Goal: Transaction & Acquisition: Subscribe to service/newsletter

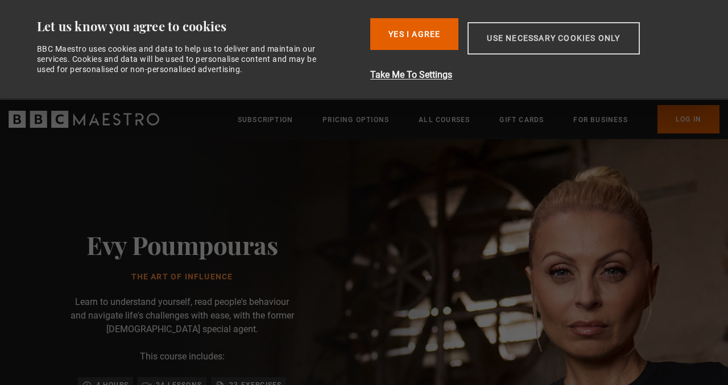
click at [508, 38] on button "Use necessary cookies only" at bounding box center [553, 38] width 172 height 32
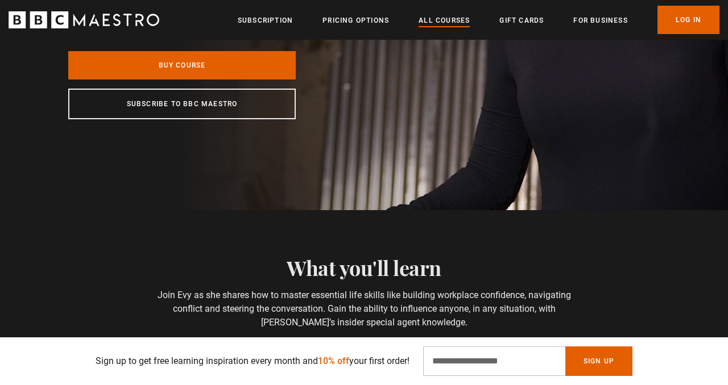
scroll to position [0, 295]
click at [442, 15] on link "All Courses" at bounding box center [443, 20] width 51 height 11
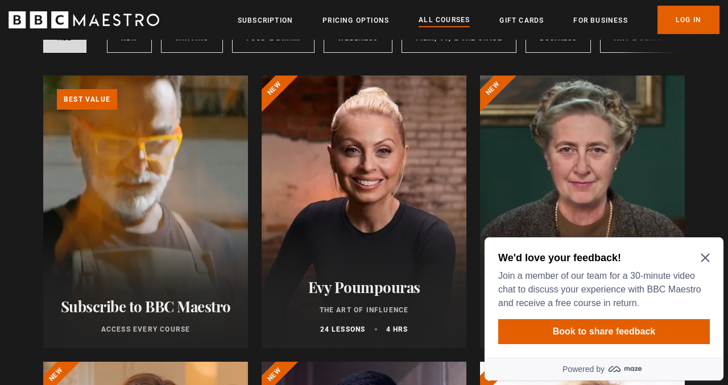
scroll to position [115, 0]
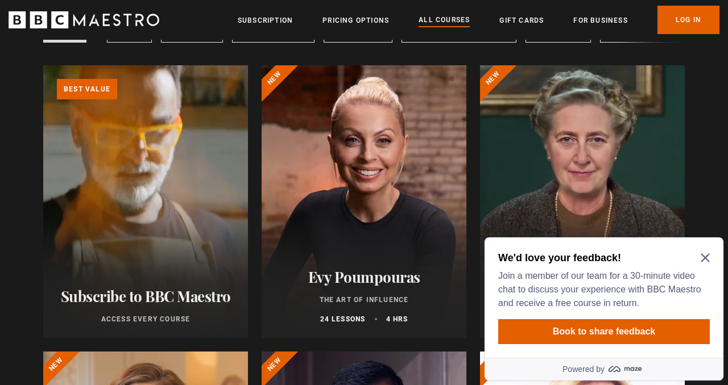
click at [386, 160] on div at bounding box center [364, 201] width 205 height 273
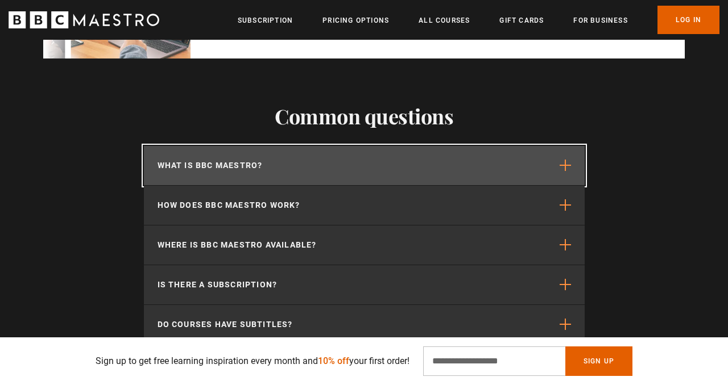
click at [493, 164] on button "What is BBC Maestro?" at bounding box center [364, 165] width 441 height 39
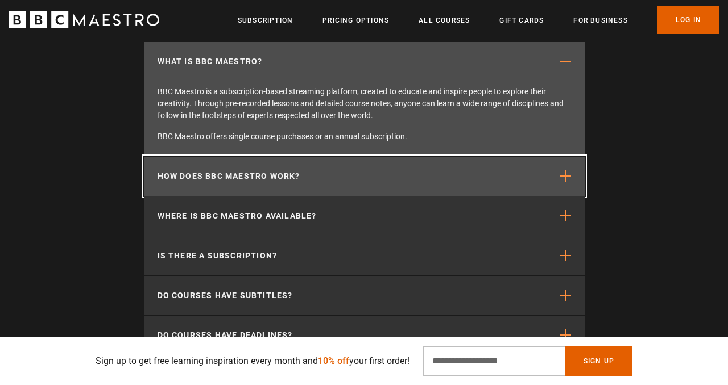
click at [458, 177] on button "How does BBC Maestro work?" at bounding box center [364, 176] width 441 height 39
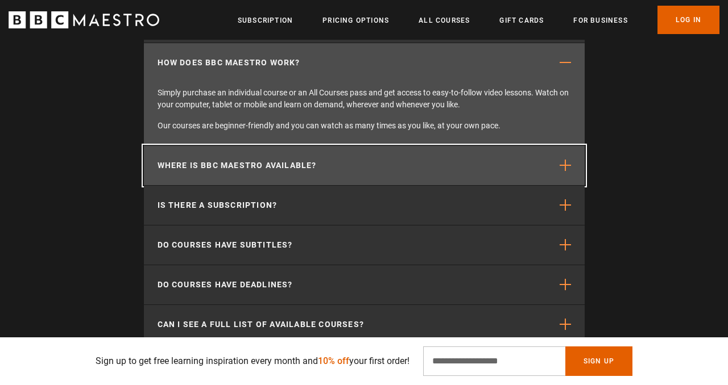
click at [432, 171] on button "Where is BBC Maestro available?" at bounding box center [364, 165] width 441 height 39
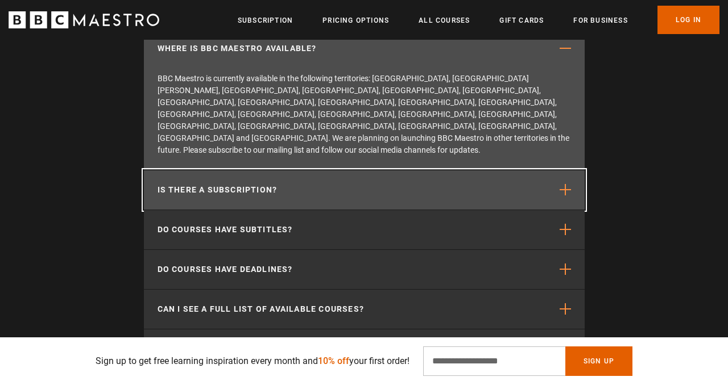
click at [429, 171] on button "Is there a subscription?" at bounding box center [364, 190] width 441 height 39
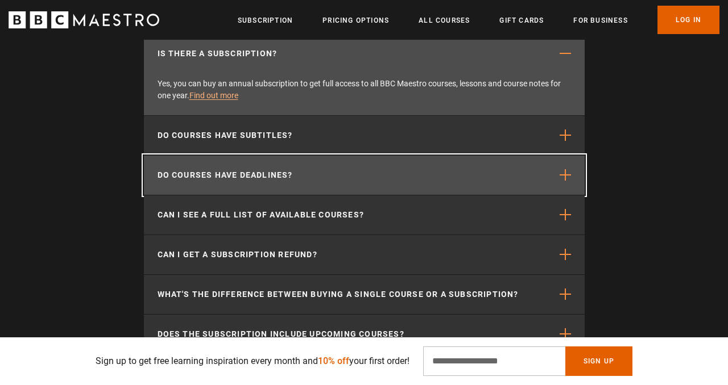
click at [410, 175] on button "Do courses have deadlines?" at bounding box center [364, 175] width 441 height 39
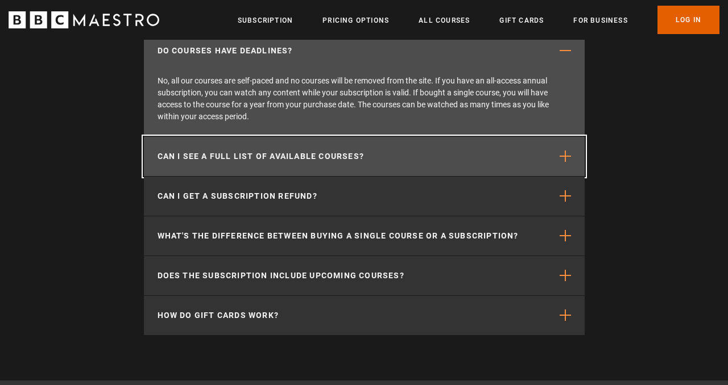
click at [404, 154] on button "Can I see a full list of available courses?" at bounding box center [364, 156] width 441 height 39
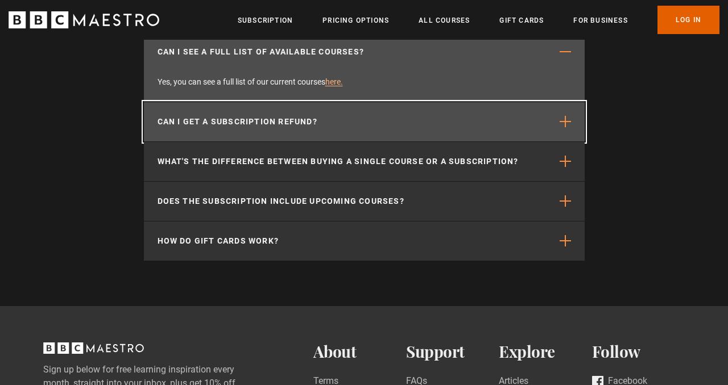
click at [398, 121] on button "Can I get a subscription refund?" at bounding box center [364, 121] width 441 height 39
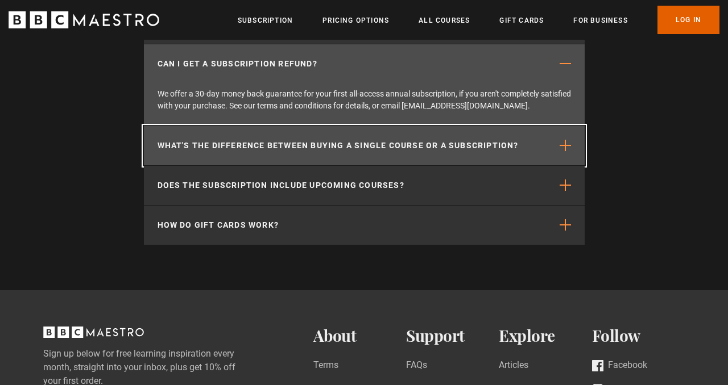
click at [399, 152] on p "What's the difference between buying a single course or a subscription?" at bounding box center [337, 146] width 361 height 12
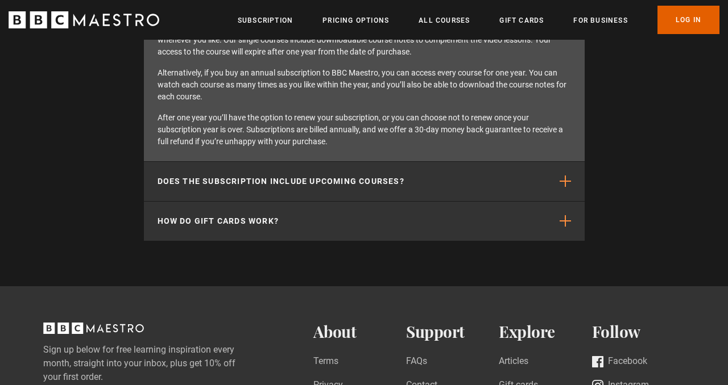
scroll to position [4111, 0]
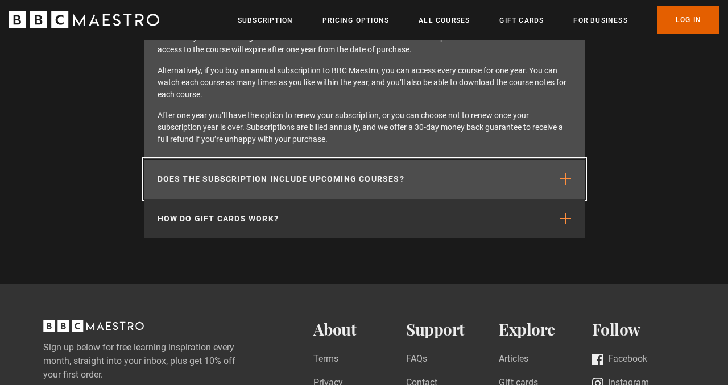
click at [358, 177] on p "Does the subscription include upcoming courses?" at bounding box center [280, 179] width 247 height 12
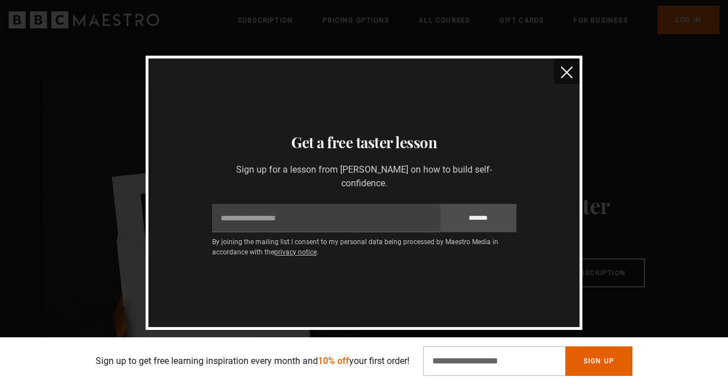
scroll to position [2860, 0]
click at [565, 68] on img "close" at bounding box center [567, 73] width 12 height 12
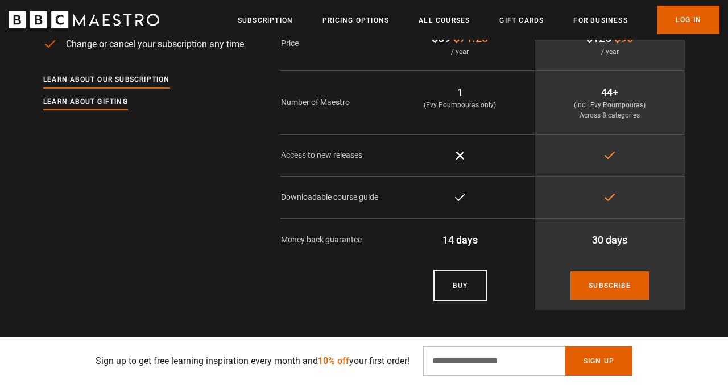
scroll to position [2578, 0]
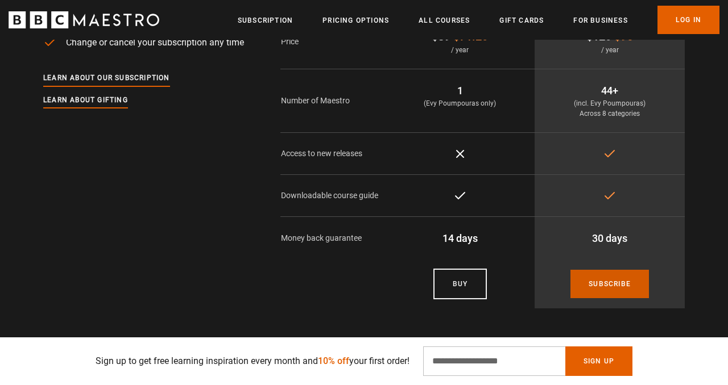
click at [599, 284] on link "Subscribe" at bounding box center [609, 284] width 78 height 28
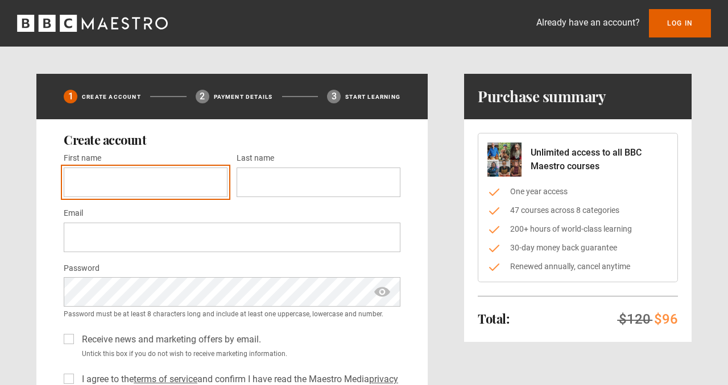
click at [152, 180] on input "First name *" at bounding box center [146, 183] width 164 height 30
type input "*******"
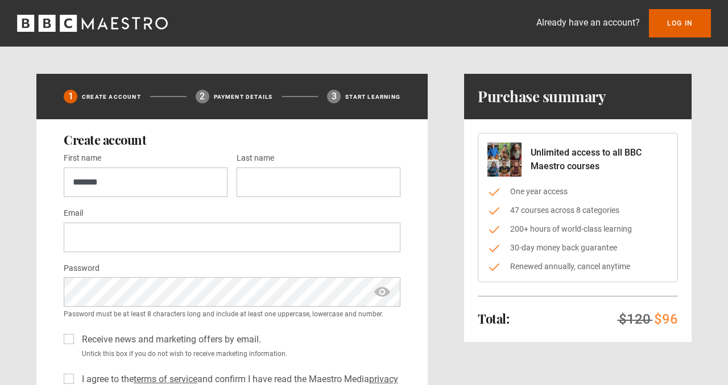
type input "******"
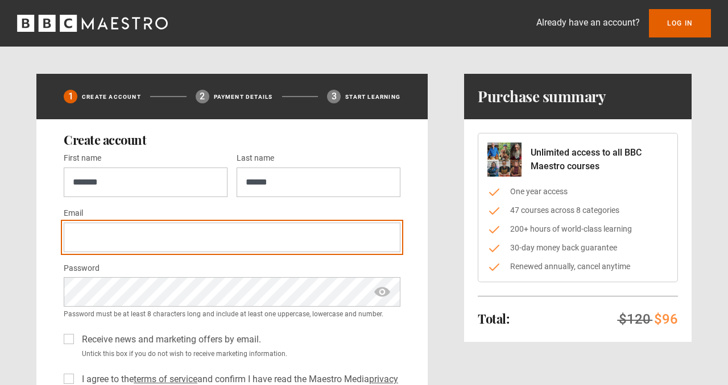
type input "**********"
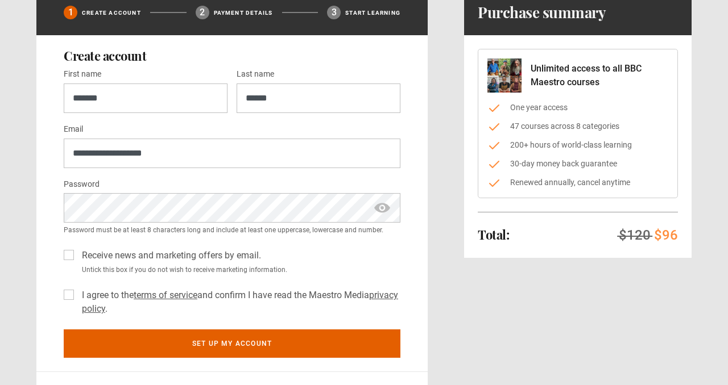
scroll to position [103, 0]
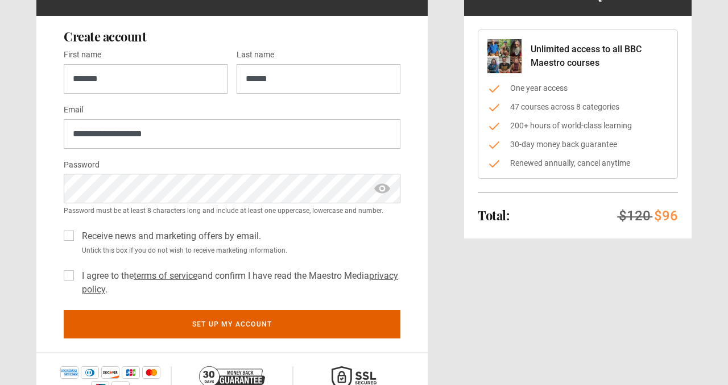
click at [77, 275] on label "I agree to the terms of service and confirm I have read the Maestro Media priva…" at bounding box center [238, 282] width 323 height 27
click at [383, 189] on span "show password" at bounding box center [382, 189] width 18 height 30
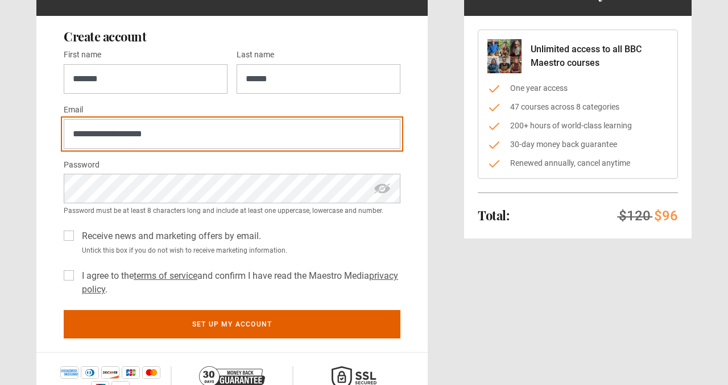
click at [247, 130] on input "**********" at bounding box center [232, 134] width 337 height 30
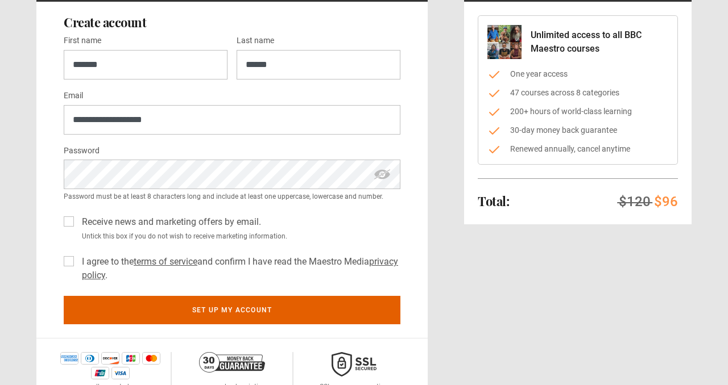
scroll to position [122, 0]
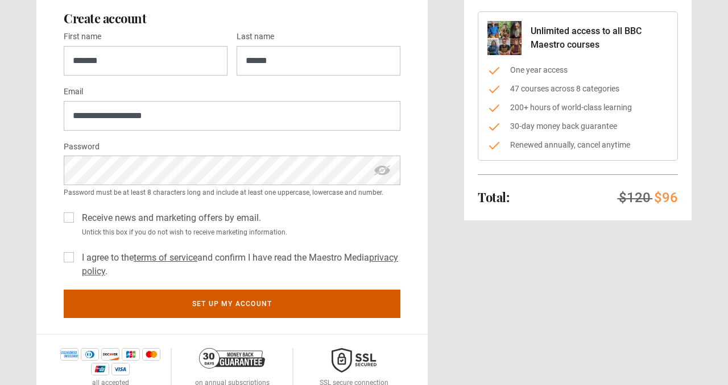
click at [279, 301] on button "Set up my account" at bounding box center [232, 304] width 337 height 28
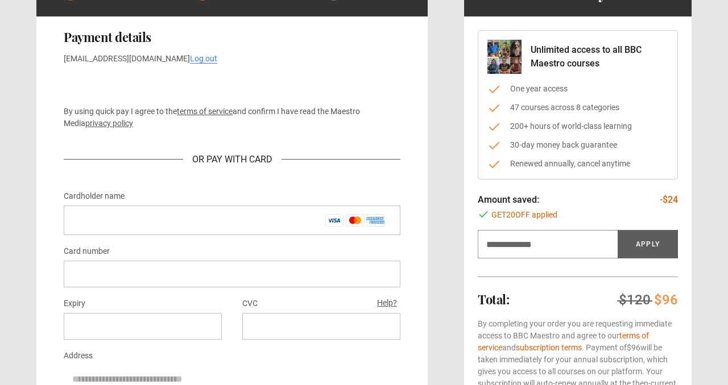
scroll to position [102, 0]
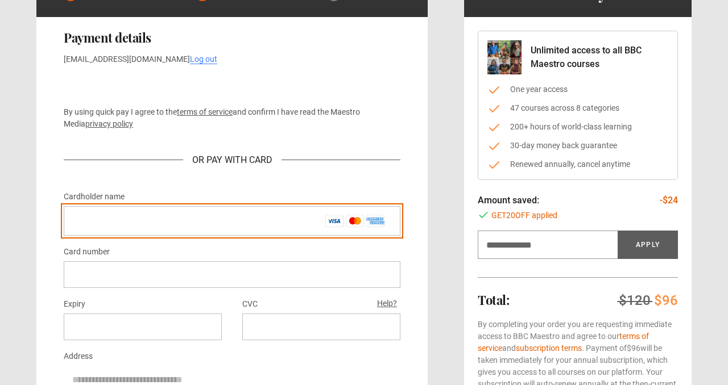
click at [173, 219] on input "Cardholder name *" at bounding box center [232, 221] width 337 height 30
click at [169, 219] on input "Cardholder name *" at bounding box center [232, 221] width 337 height 30
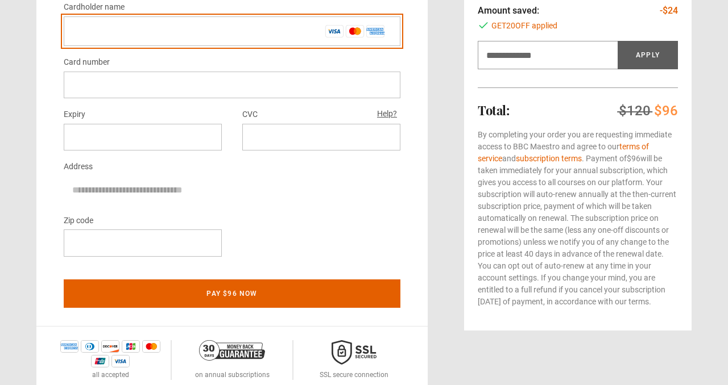
scroll to position [298, 0]
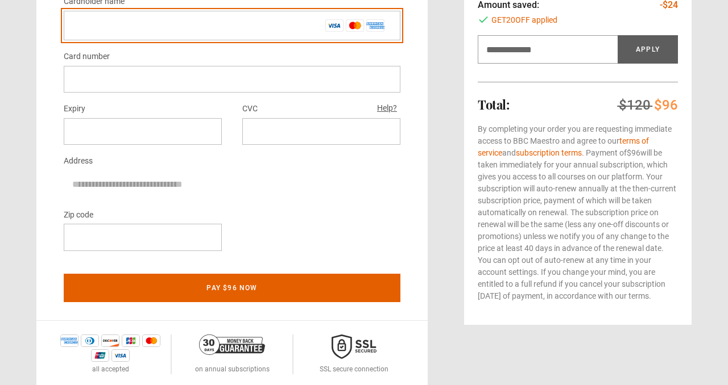
click at [290, 24] on input "Cardholder name *" at bounding box center [232, 26] width 337 height 30
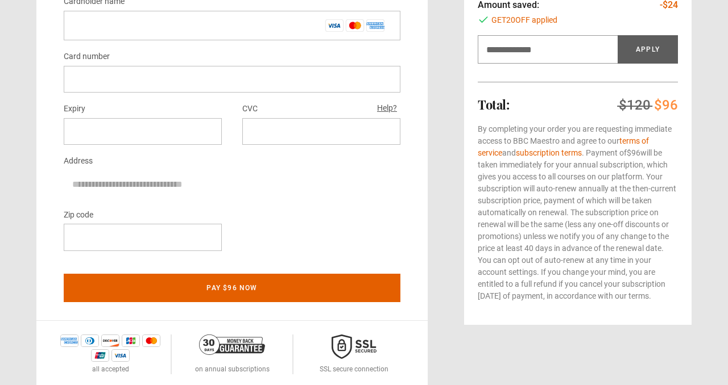
click at [239, 88] on div at bounding box center [232, 79] width 337 height 27
type input "**********"
click at [150, 243] on div at bounding box center [143, 237] width 158 height 27
click at [238, 211] on div "Zip code" at bounding box center [232, 234] width 337 height 52
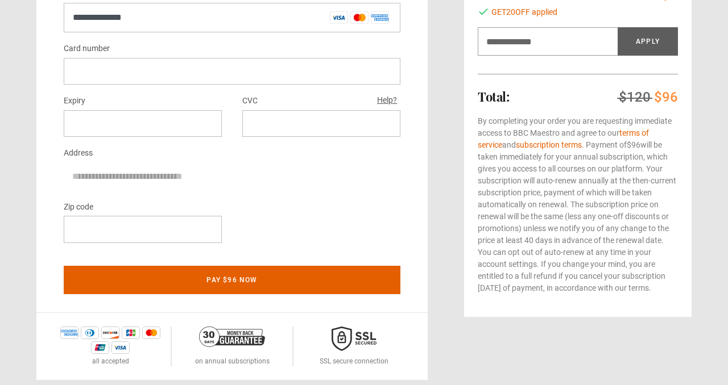
scroll to position [335, 0]
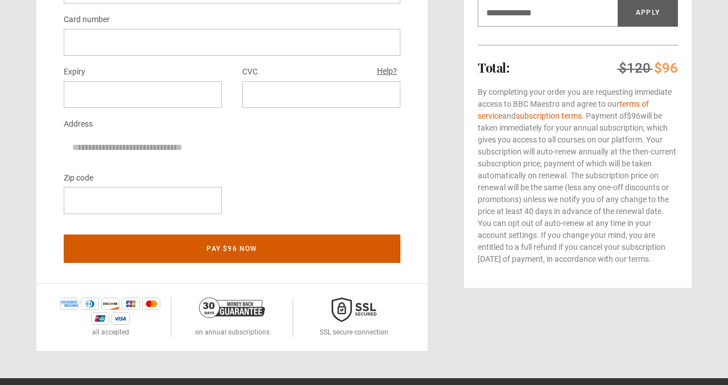
click at [236, 242] on button "Pay $96 now" at bounding box center [232, 249] width 337 height 28
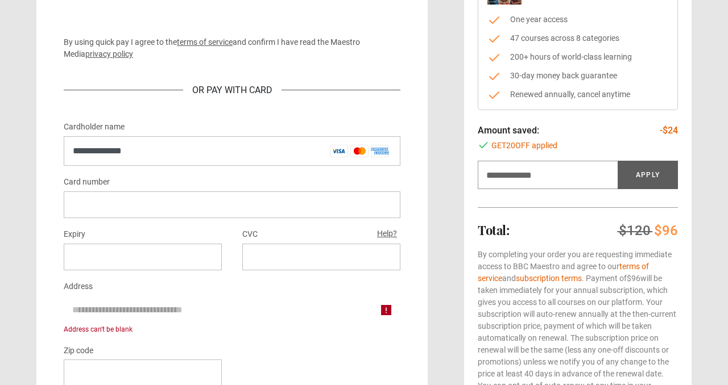
scroll to position [260, 0]
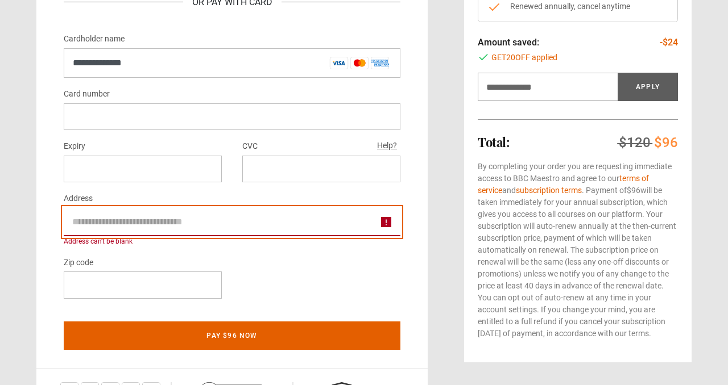
click at [116, 222] on input "Address" at bounding box center [232, 222] width 337 height 28
type input "**********"
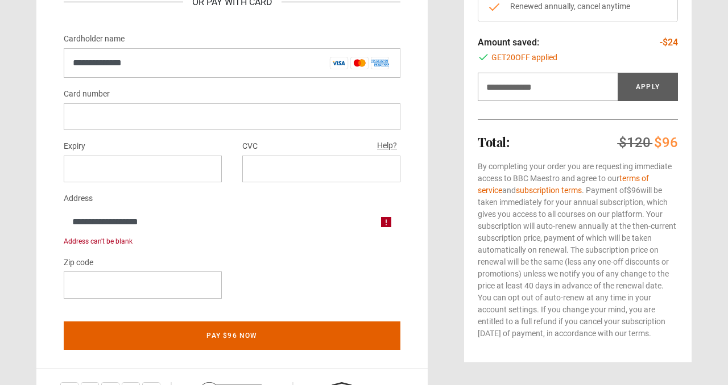
type input "*"
click at [292, 264] on div "Zip code *" at bounding box center [232, 282] width 337 height 52
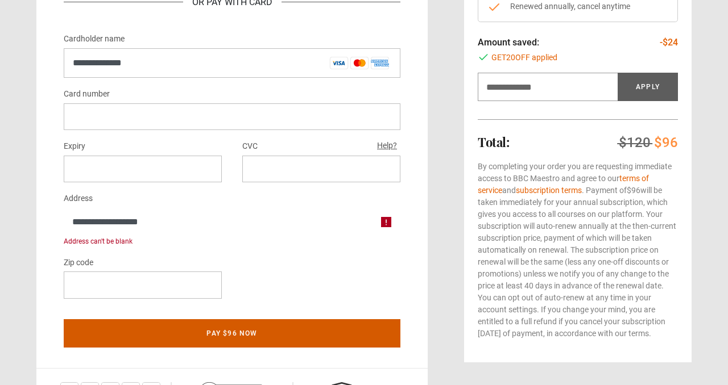
click at [204, 337] on button "Pay $96 now" at bounding box center [232, 334] width 337 height 28
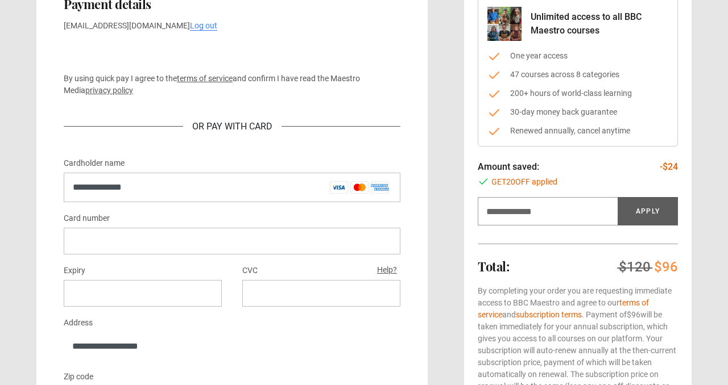
scroll to position [82, 0]
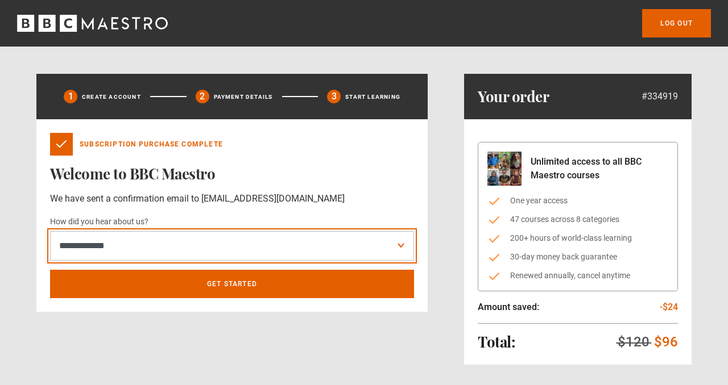
click at [155, 253] on select "**********" at bounding box center [232, 246] width 364 height 30
select select "******"
click at [50, 231] on select "**********" at bounding box center [232, 246] width 364 height 30
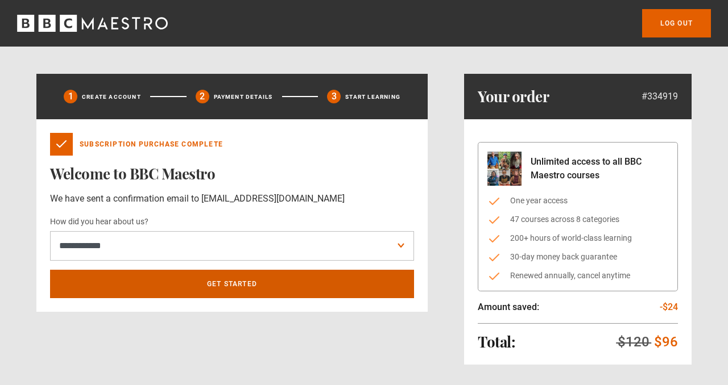
click at [146, 281] on link "Get Started" at bounding box center [232, 284] width 364 height 28
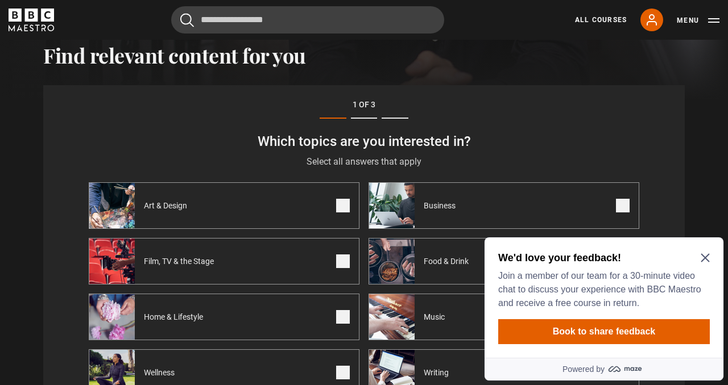
click at [701, 255] on icon "Close Maze Prompt" at bounding box center [704, 258] width 9 height 9
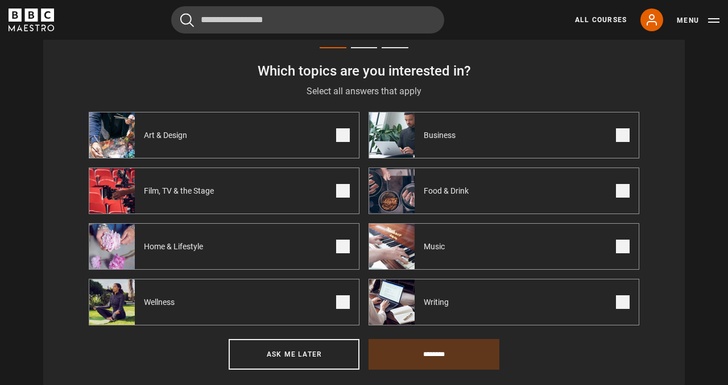
scroll to position [421, 0]
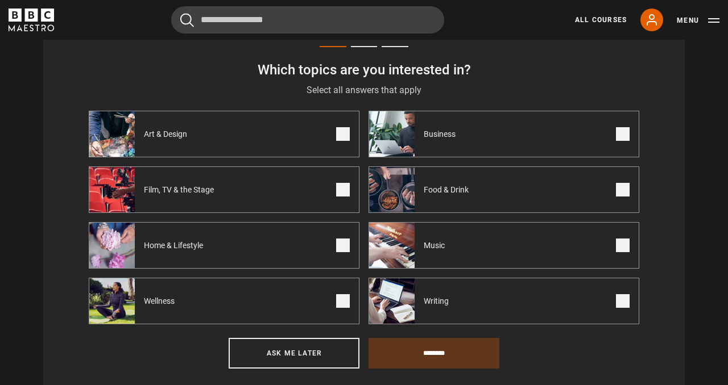
click at [342, 301] on span at bounding box center [343, 302] width 14 height 14
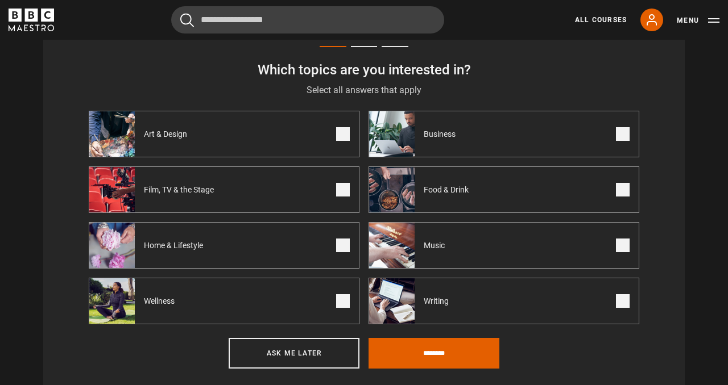
click at [623, 134] on span at bounding box center [623, 134] width 14 height 14
click at [620, 187] on span at bounding box center [623, 190] width 14 height 14
click at [343, 246] on span at bounding box center [343, 246] width 14 height 14
click at [407, 350] on input "********" at bounding box center [433, 353] width 131 height 31
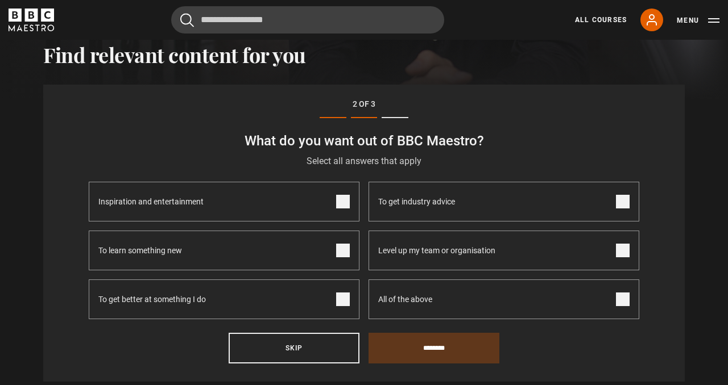
scroll to position [349, 0]
click at [341, 247] on span at bounding box center [343, 251] width 14 height 14
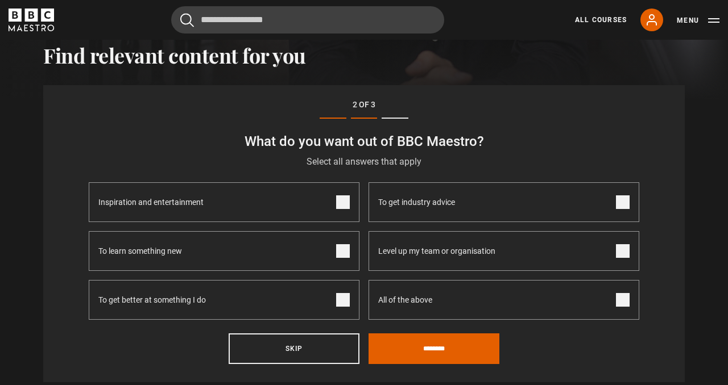
click at [341, 300] on span at bounding box center [343, 300] width 14 height 14
click at [621, 302] on span at bounding box center [623, 300] width 14 height 14
click at [462, 335] on input "********" at bounding box center [433, 349] width 131 height 31
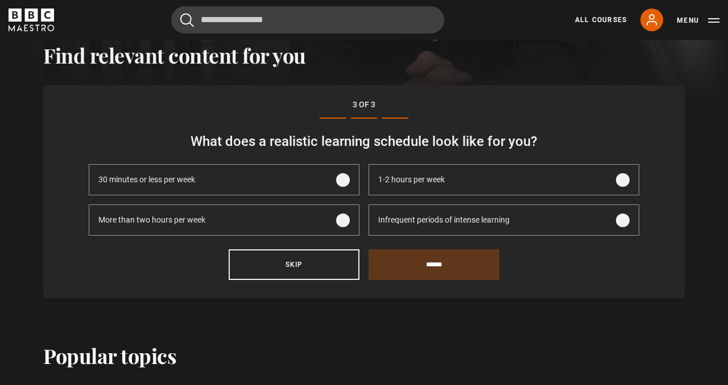
click at [623, 221] on span at bounding box center [623, 221] width 14 height 14
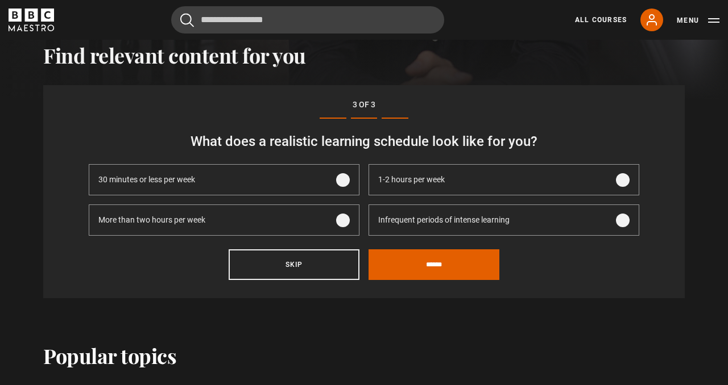
click at [343, 179] on span at bounding box center [343, 180] width 14 height 14
click at [621, 218] on span at bounding box center [623, 221] width 14 height 14
click at [492, 257] on input "******" at bounding box center [433, 265] width 131 height 31
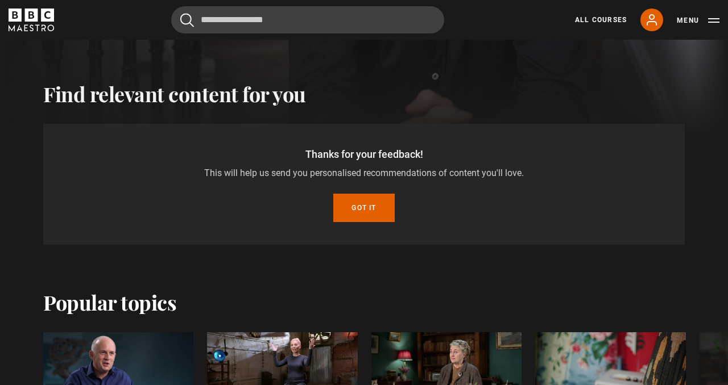
scroll to position [307, 0]
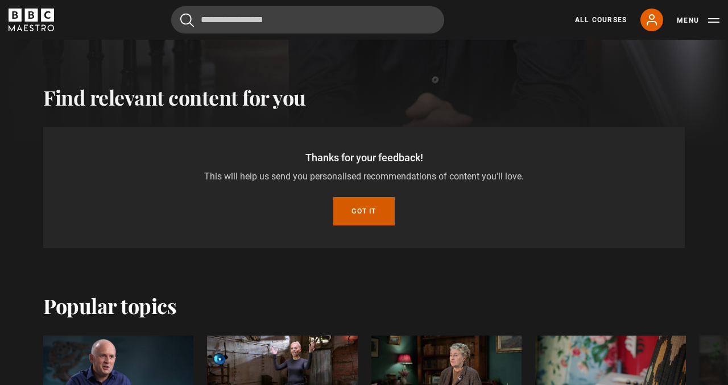
click at [368, 204] on button "Got it" at bounding box center [363, 211] width 61 height 28
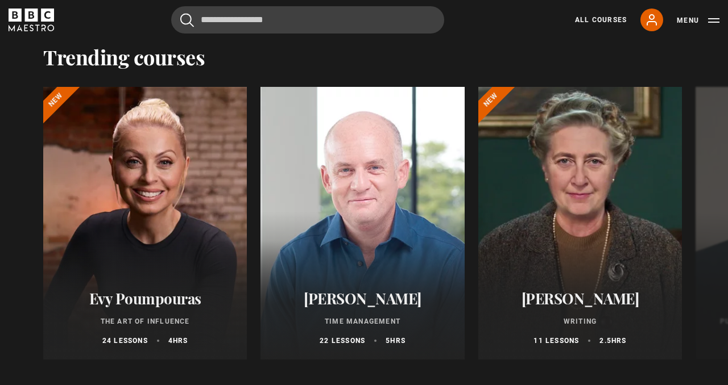
scroll to position [853, 0]
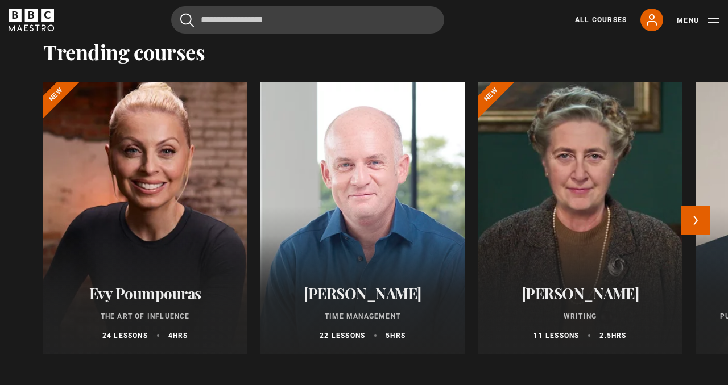
click at [156, 159] on div at bounding box center [145, 218] width 224 height 300
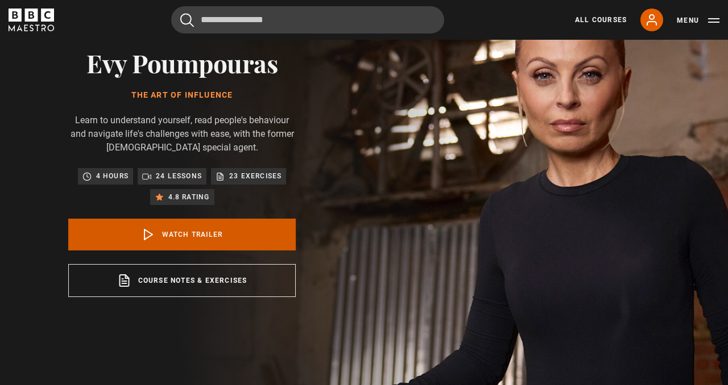
scroll to position [84, 0]
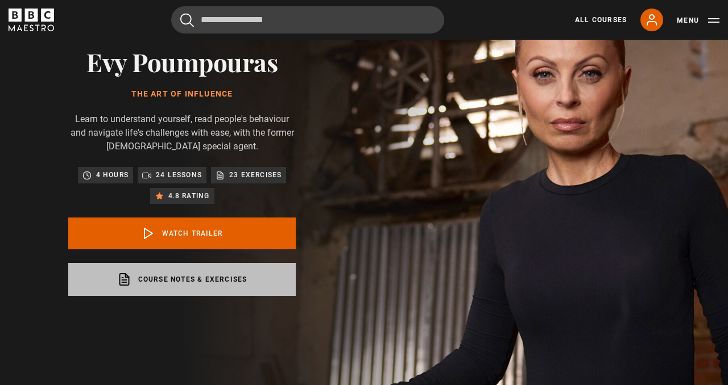
click at [222, 277] on link "Course notes & exercises opens in a new tab" at bounding box center [181, 279] width 227 height 33
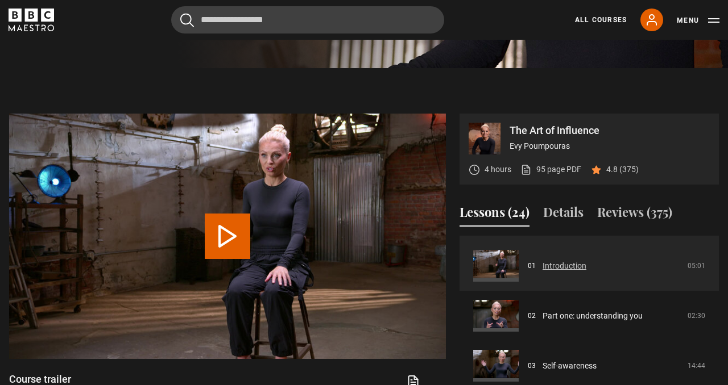
scroll to position [61, 0]
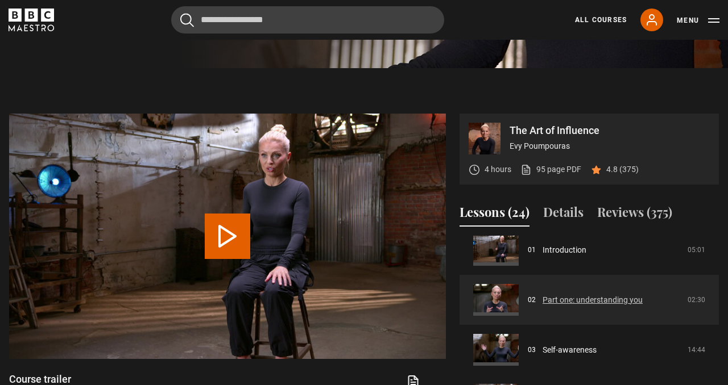
click at [566, 300] on link "Part one: understanding you" at bounding box center [592, 301] width 100 height 12
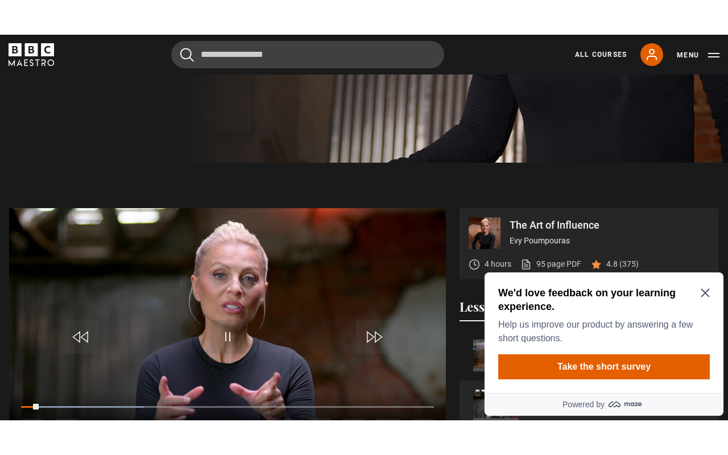
scroll to position [387, 0]
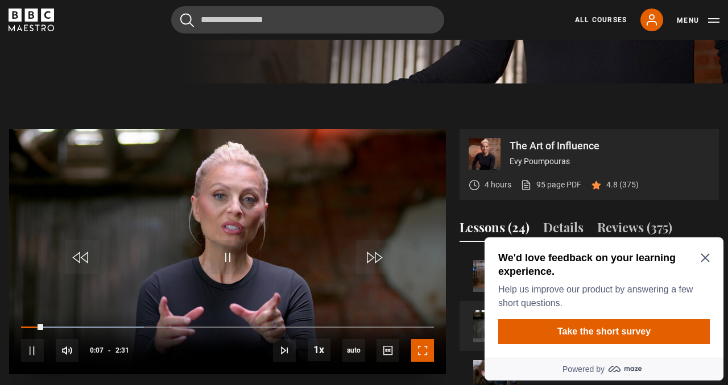
click at [422, 349] on span "Video Player" at bounding box center [422, 350] width 23 height 23
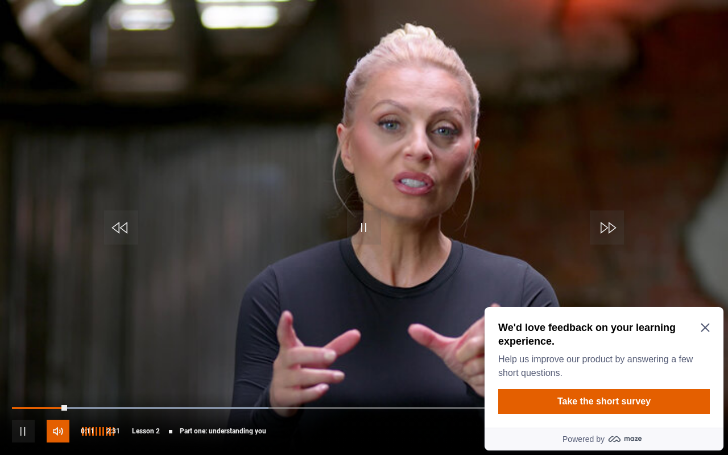
click at [55, 385] on span "Video Player" at bounding box center [58, 431] width 23 height 23
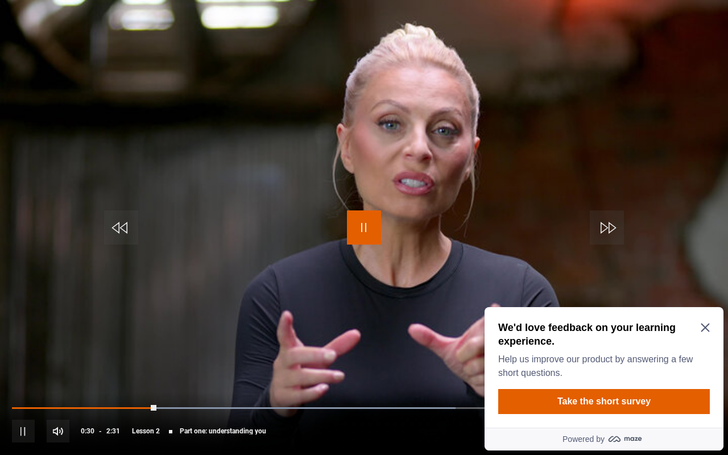
click at [366, 229] on span "Video Player" at bounding box center [364, 227] width 34 height 34
click at [366, 230] on span "Video Player" at bounding box center [364, 227] width 34 height 34
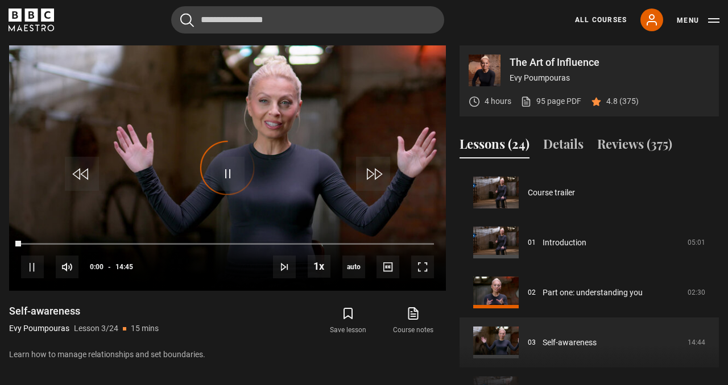
scroll to position [100, 0]
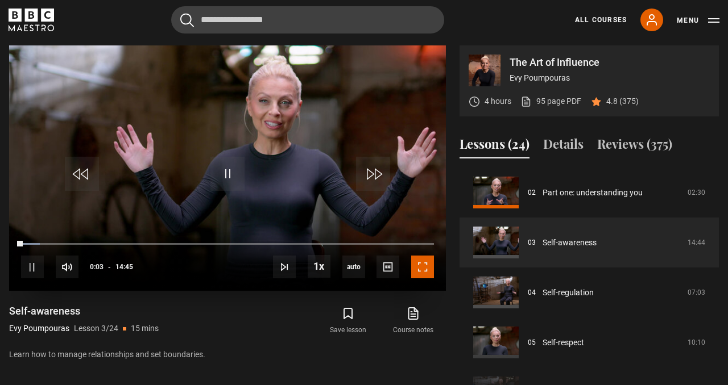
click at [421, 268] on span "Video Player" at bounding box center [422, 267] width 23 height 23
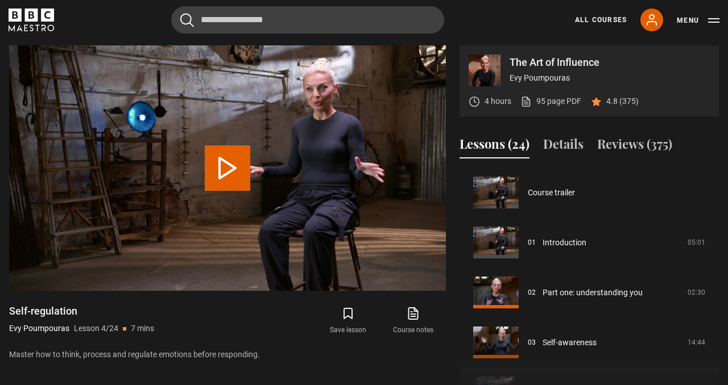
scroll to position [150, 0]
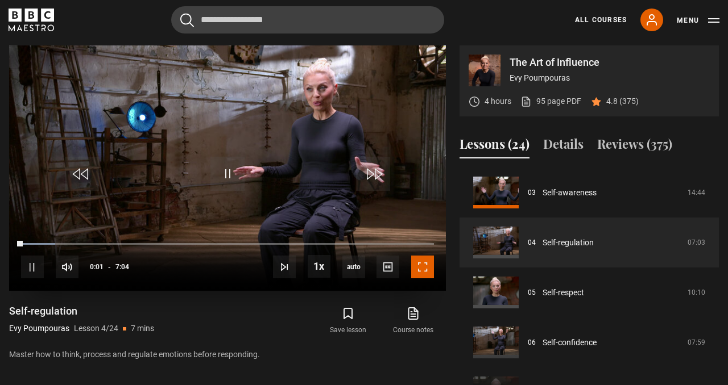
click at [420, 267] on span "Video Player" at bounding box center [422, 267] width 23 height 23
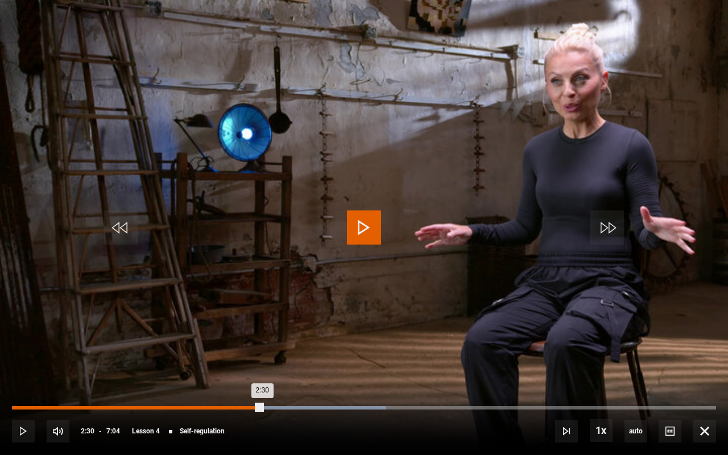
drag, startPoint x: 276, startPoint y: 406, endPoint x: 261, endPoint y: 405, distance: 15.4
click at [261, 385] on div "2:30" at bounding box center [137, 407] width 250 height 3
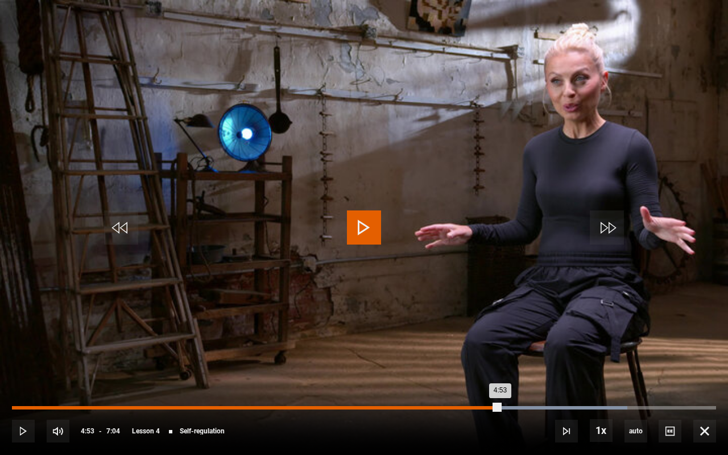
drag, startPoint x: 521, startPoint y: 407, endPoint x: 499, endPoint y: 409, distance: 21.7
click at [499, 385] on div "4:53" at bounding box center [256, 407] width 488 height 3
drag, startPoint x: 511, startPoint y: 405, endPoint x: 481, endPoint y: 408, distance: 29.7
click at [481, 385] on div "4:42" at bounding box center [249, 407] width 474 height 3
drag, startPoint x: 485, startPoint y: 407, endPoint x: 459, endPoint y: 408, distance: 25.6
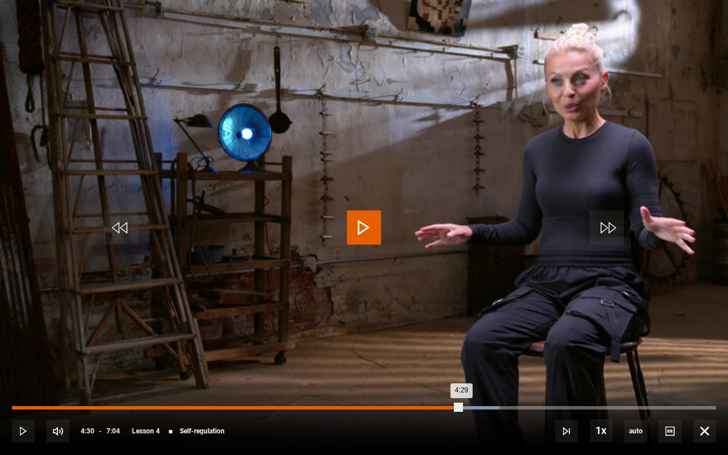
click at [459, 385] on div "4:29" at bounding box center [236, 407] width 449 height 3
drag, startPoint x: 461, startPoint y: 408, endPoint x: 444, endPoint y: 409, distance: 16.5
click at [444, 385] on div "4:21" at bounding box center [229, 407] width 434 height 3
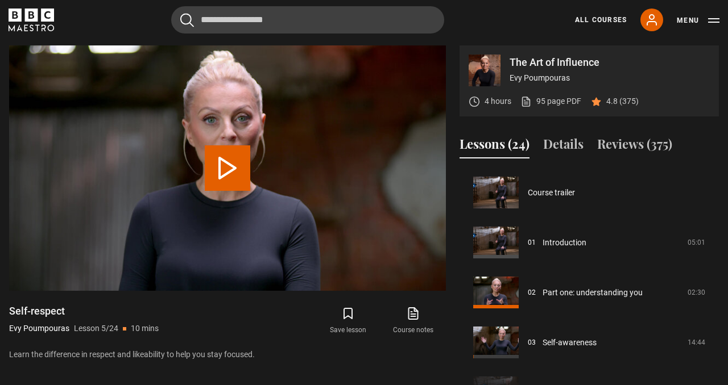
scroll to position [200, 0]
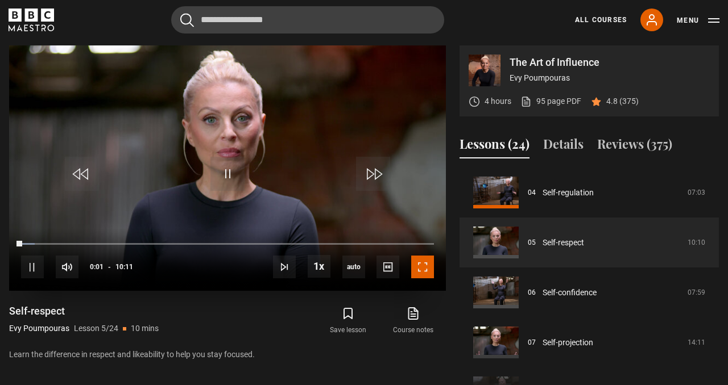
click at [425, 265] on span "Video Player" at bounding box center [422, 267] width 23 height 23
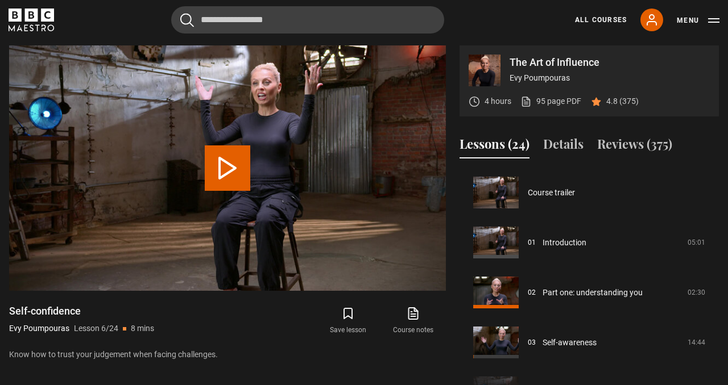
scroll to position [250, 0]
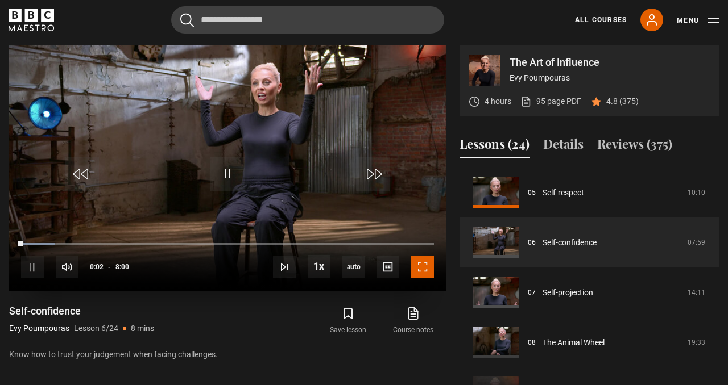
click at [427, 264] on span "Video Player" at bounding box center [422, 267] width 23 height 23
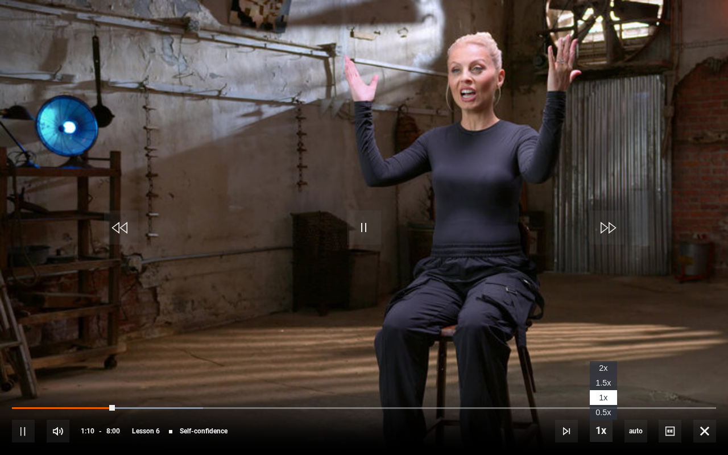
click at [599, 385] on span "Video Player" at bounding box center [601, 430] width 23 height 23
click at [595, 370] on li "2x" at bounding box center [603, 368] width 27 height 15
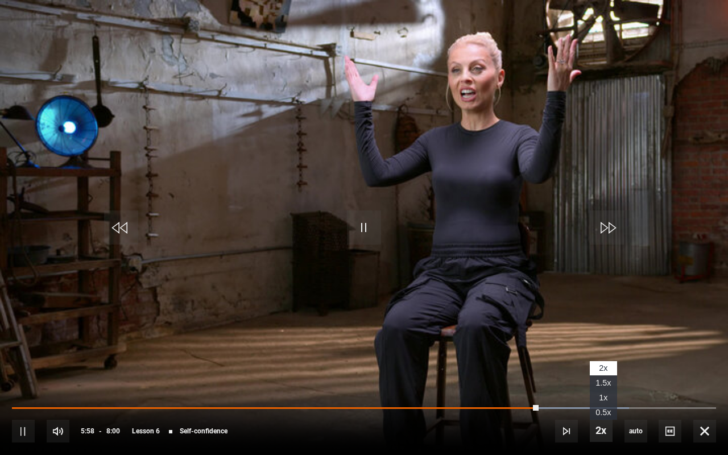
click at [598, 385] on span "Video Player" at bounding box center [601, 430] width 23 height 23
click at [600, 384] on span "1.5x" at bounding box center [602, 382] width 15 height 9
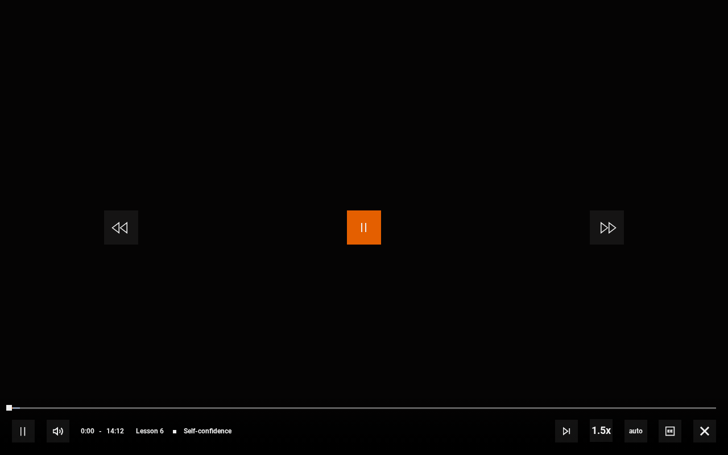
click at [359, 230] on span "Video Player" at bounding box center [364, 227] width 34 height 34
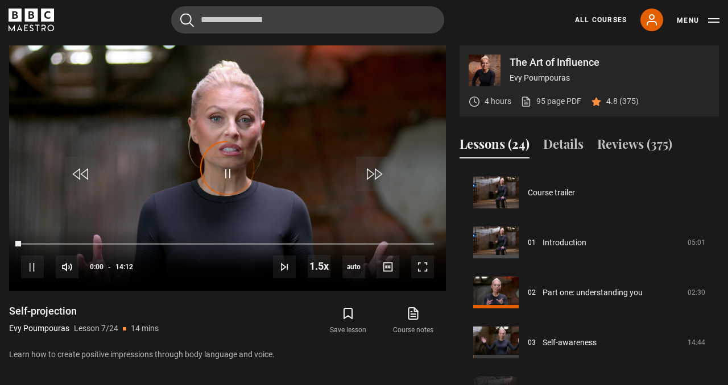
scroll to position [300, 0]
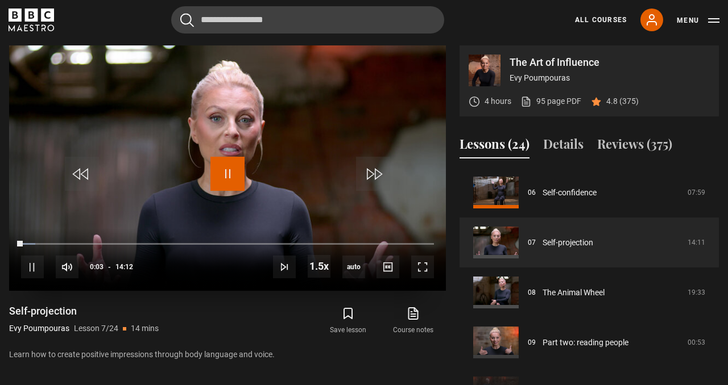
click at [233, 168] on span "Video Player" at bounding box center [227, 174] width 34 height 34
